Goal: Use online tool/utility: Utilize a website feature to perform a specific function

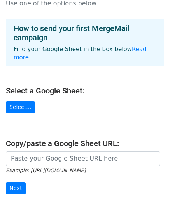
scroll to position [39, 0]
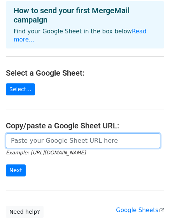
click at [56, 134] on input "url" at bounding box center [83, 141] width 154 height 15
paste input "[URL][DOMAIN_NAME]"
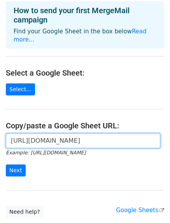
scroll to position [0, 173]
type input "https://docs.google.com/spreadsheets/d/1OaUMPFnczQuh6xeY7RofHCZWj_jKiwjzEWPB-JH…"
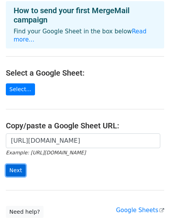
scroll to position [0, 0]
click at [18, 165] on input "Next" at bounding box center [16, 171] width 20 height 12
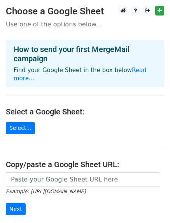
scroll to position [39, 0]
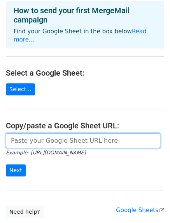
click at [73, 135] on input "url" at bounding box center [83, 141] width 154 height 15
paste input "[URL][DOMAIN_NAME]"
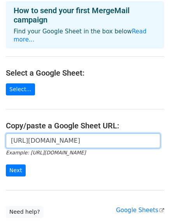
scroll to position [0, 170]
type input "[URL][DOMAIN_NAME]"
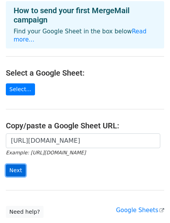
scroll to position [0, 0]
click at [22, 165] on input "Next" at bounding box center [16, 171] width 20 height 12
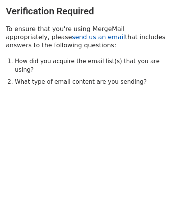
click at [72, 37] on link "send us an email" at bounding box center [98, 36] width 53 height 7
click at [66, 59] on li "How did you acquire the email list(s) that you are using?" at bounding box center [92, 65] width 155 height 17
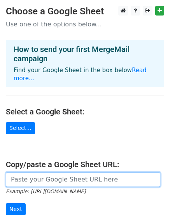
click at [80, 173] on input "url" at bounding box center [83, 180] width 154 height 15
paste input "[URL][DOMAIN_NAME]"
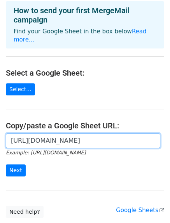
drag, startPoint x: 47, startPoint y: 135, endPoint x: 134, endPoint y: 138, distance: 86.3
click at [134, 138] on input "[URL][DOMAIN_NAME]" at bounding box center [83, 141] width 154 height 15
type input "[URL][DOMAIN_NAME]"
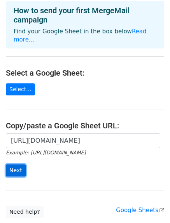
click at [15, 165] on input "Next" at bounding box center [16, 171] width 20 height 12
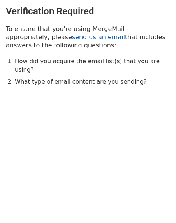
click at [72, 37] on link "send us an email" at bounding box center [98, 36] width 53 height 7
click at [72, 36] on link "send us an email" at bounding box center [98, 36] width 53 height 7
drag, startPoint x: 71, startPoint y: 38, endPoint x: 25, endPoint y: 38, distance: 45.8
click at [25, 38] on p "To ensure that you're using MergeMail appropriately, please send us an email th…" at bounding box center [88, 37] width 164 height 24
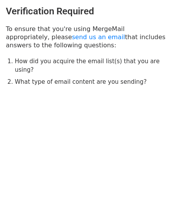
drag, startPoint x: 105, startPoint y: 113, endPoint x: 39, endPoint y: 50, distance: 91.5
click at [105, 113] on body "Verification Required To ensure that you're using MergeMail appropriately, plea…" at bounding box center [88, 62] width 176 height 124
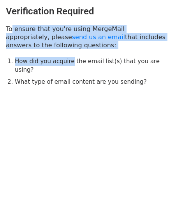
drag, startPoint x: 7, startPoint y: 27, endPoint x: 72, endPoint y: 66, distance: 76.0
click at [70, 65] on div "Verification Required To ensure that you're using MergeMail appropriately, plea…" at bounding box center [88, 46] width 176 height 92
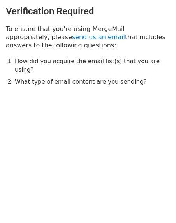
click at [90, 78] on li "What type of email content are you sending?" at bounding box center [92, 82] width 155 height 9
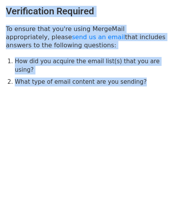
drag, startPoint x: 7, startPoint y: 12, endPoint x: 141, endPoint y: 72, distance: 146.4
click at [141, 72] on div "Verification Required To ensure that you're using MergeMail appropriately, plea…" at bounding box center [88, 46] width 176 height 92
copy div "Verification Required To ensure that you're using MergeMail appropriately, plea…"
drag, startPoint x: 89, startPoint y: 117, endPoint x: 66, endPoint y: 77, distance: 45.4
click at [89, 117] on html "Verification Required To ensure that you're using MergeMail appropriately, plea…" at bounding box center [88, 111] width 176 height 223
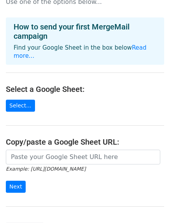
scroll to position [39, 0]
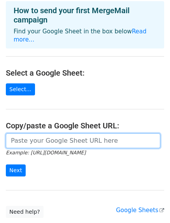
click at [47, 136] on input "url" at bounding box center [83, 141] width 154 height 15
paste input "https://docs.google.com/spreadsheets/d/1OaUMPFnczQuh6xeY7RofHCZWj_jKiwjzEWPB-JH…"
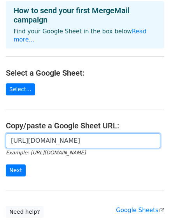
scroll to position [0, 170]
type input "https://docs.google.com/spreadsheets/d/1OaUMPFnczQuh6xeY7RofHCZWj_jKiwjzEWPB-JH…"
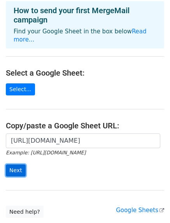
scroll to position [0, 0]
click at [14, 165] on input "Next" at bounding box center [16, 171] width 20 height 12
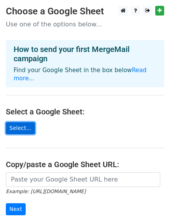
click at [26, 122] on link "Select..." at bounding box center [20, 128] width 29 height 12
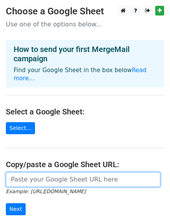
click at [23, 174] on input "url" at bounding box center [83, 180] width 154 height 15
paste input "[URL][DOMAIN_NAME]"
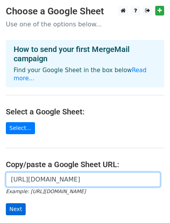
type input "[URL][DOMAIN_NAME]"
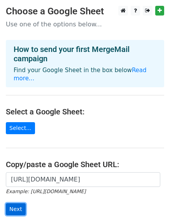
scroll to position [0, 0]
click at [20, 205] on input "Next" at bounding box center [16, 210] width 20 height 12
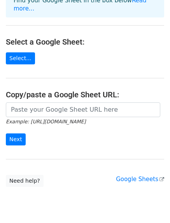
scroll to position [78, 0]
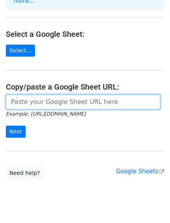
click at [91, 99] on input "url" at bounding box center [83, 102] width 154 height 15
paste input "[URL][DOMAIN_NAME]"
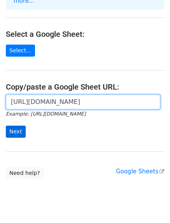
type input "[URL][DOMAIN_NAME]"
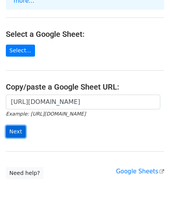
click at [19, 126] on input "Next" at bounding box center [16, 132] width 20 height 12
